Goal: Information Seeking & Learning: Check status

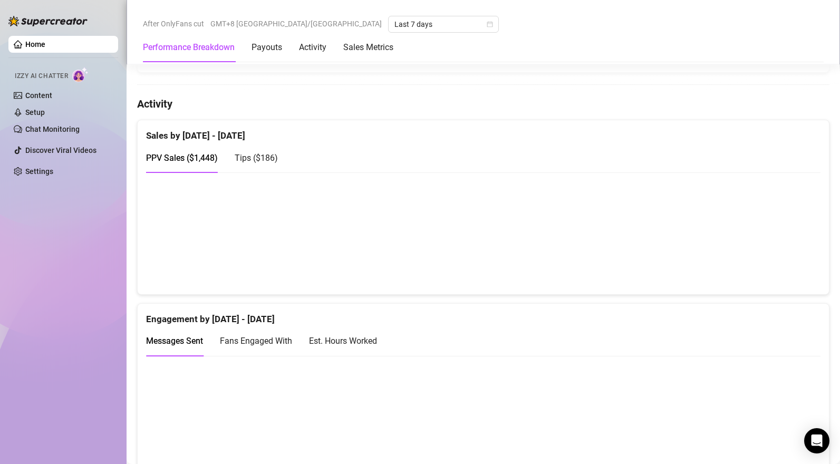
scroll to position [602, 0]
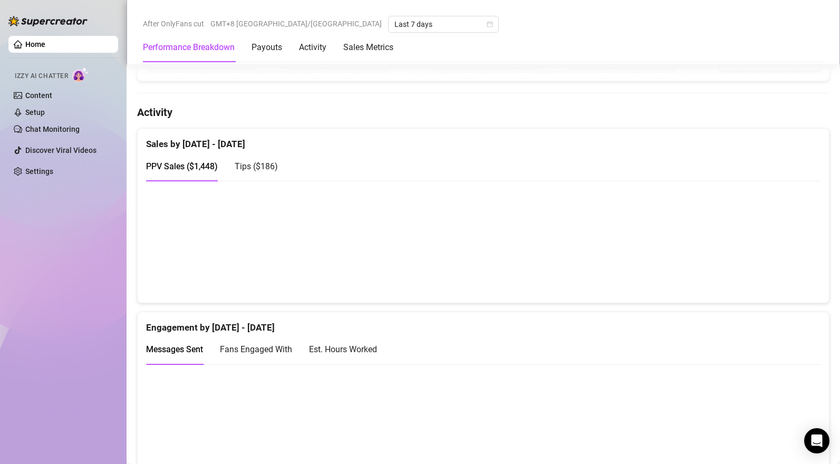
click at [261, 171] on span "Tips ( $186 )" at bounding box center [256, 166] width 43 height 10
click at [199, 166] on span "PPV Sales ( $1,448 )" at bounding box center [182, 166] width 72 height 10
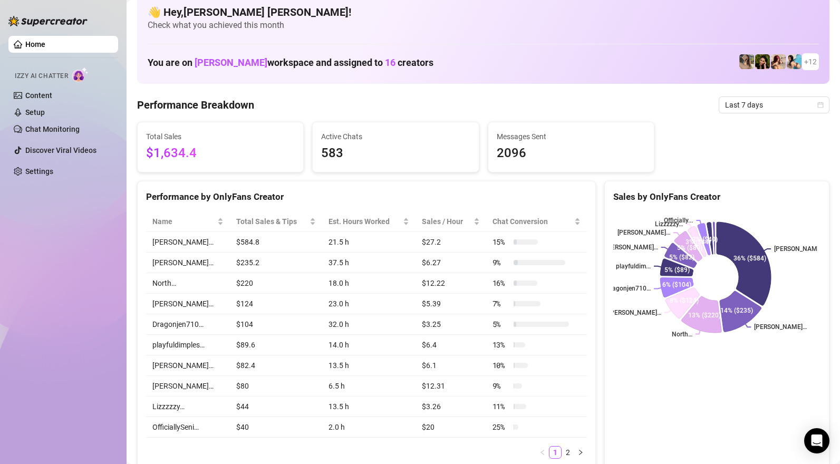
scroll to position [0, 0]
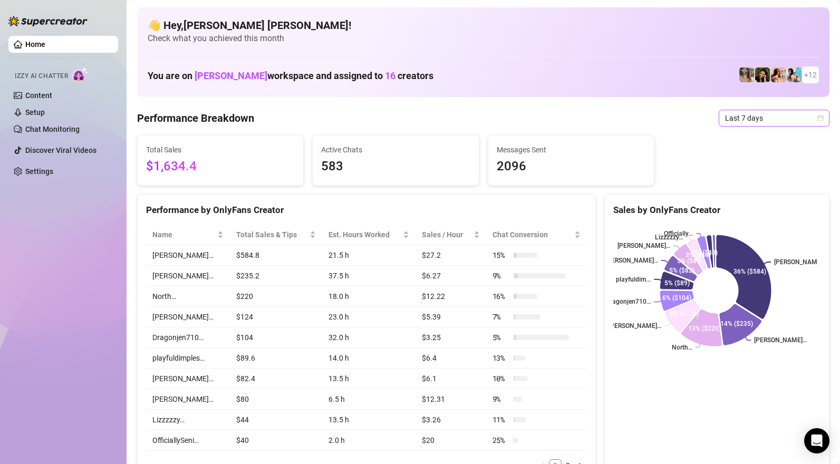
click at [739, 120] on span "Last 7 days" at bounding box center [774, 118] width 98 height 16
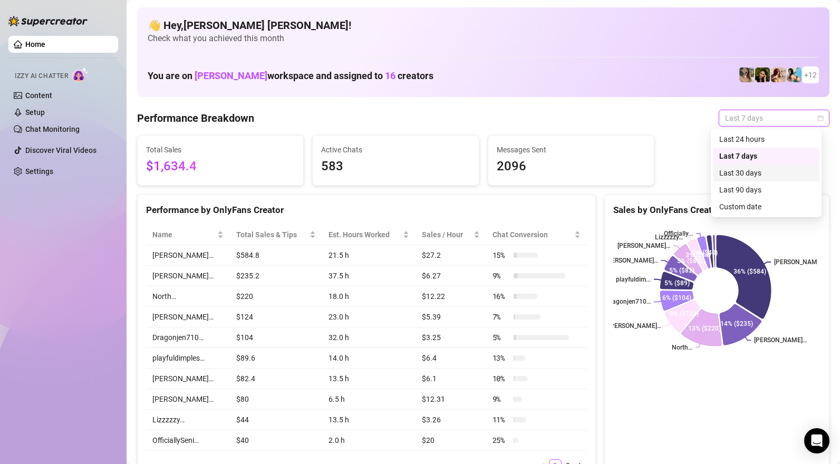
click at [741, 176] on div "Last 30 days" at bounding box center [767, 173] width 94 height 12
